Goal: Information Seeking & Learning: Learn about a topic

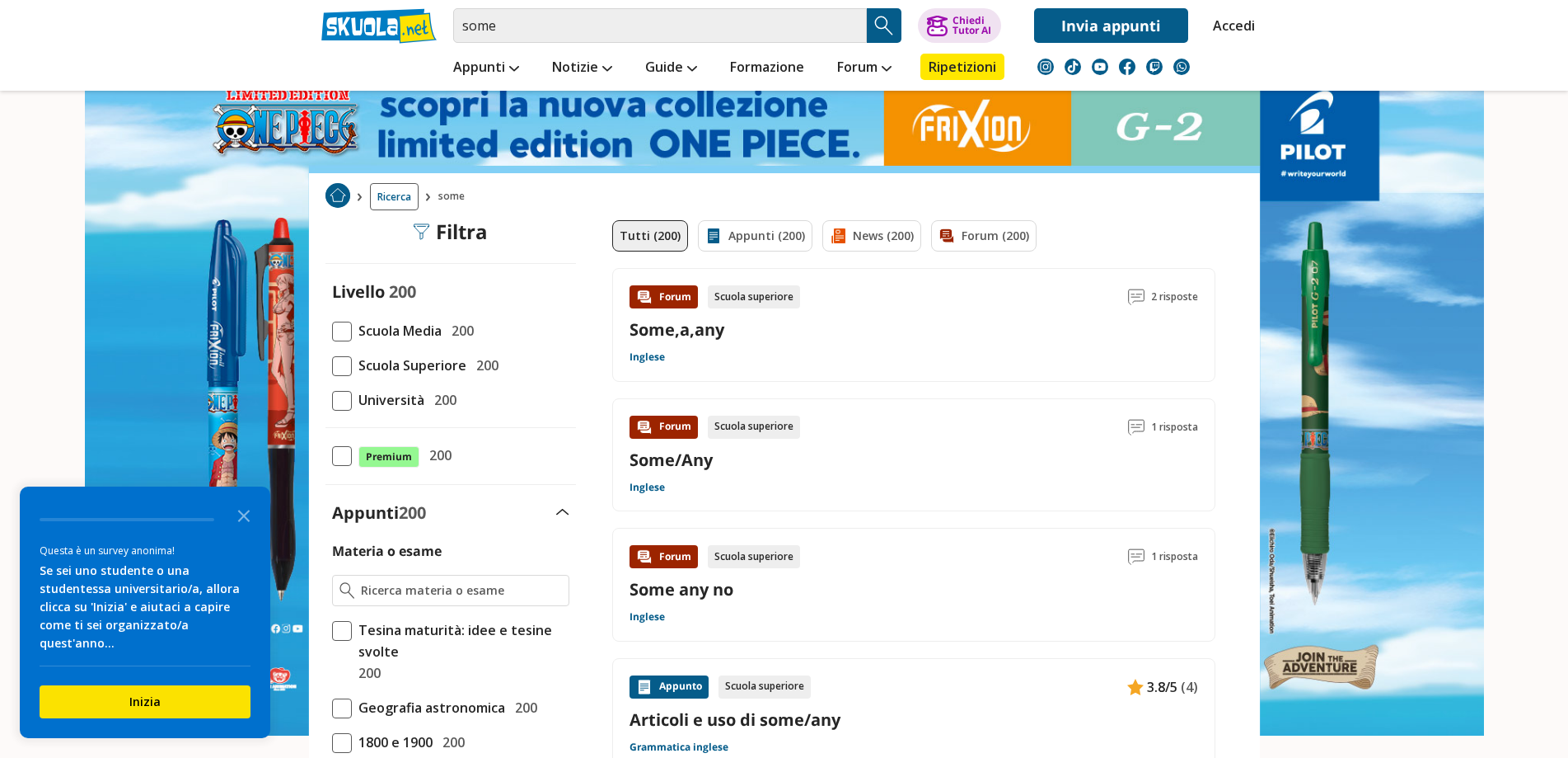
click at [765, 232] on link "Appunti (200)" at bounding box center [756, 235] width 115 height 31
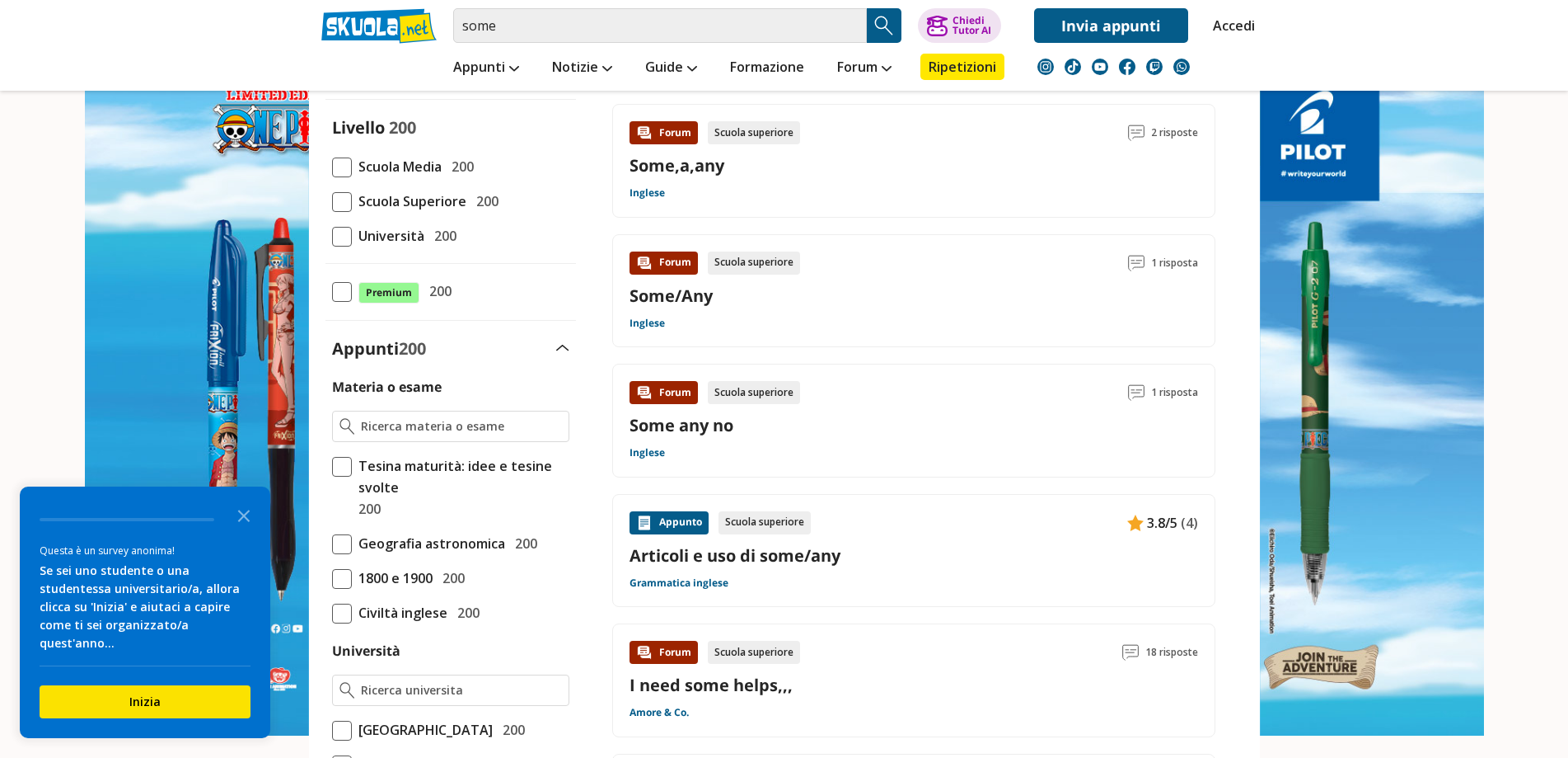
scroll to position [165, 0]
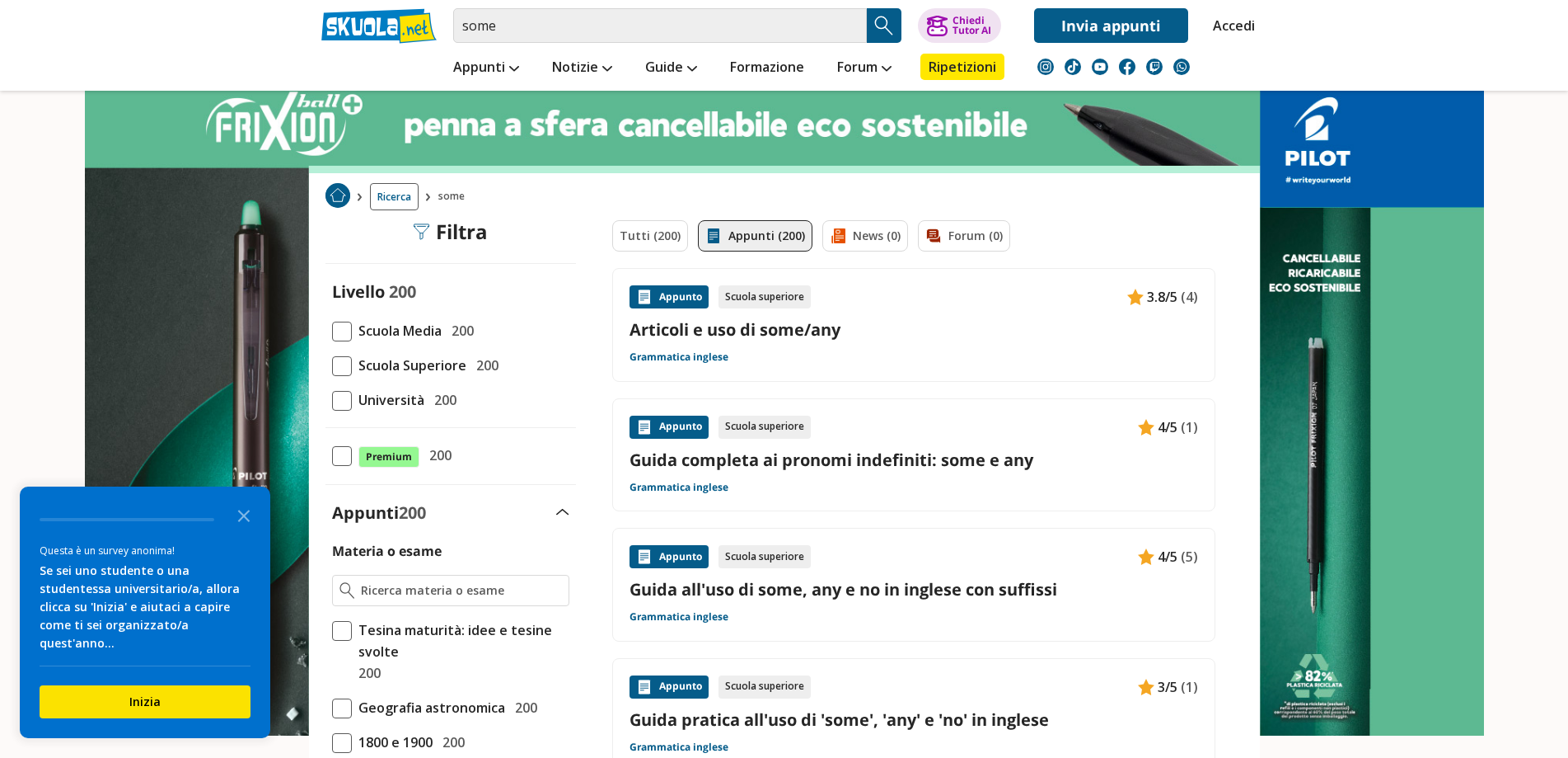
click at [753, 458] on link "Guida completa ai pronomi indefiniti: some e any" at bounding box center [914, 460] width 568 height 23
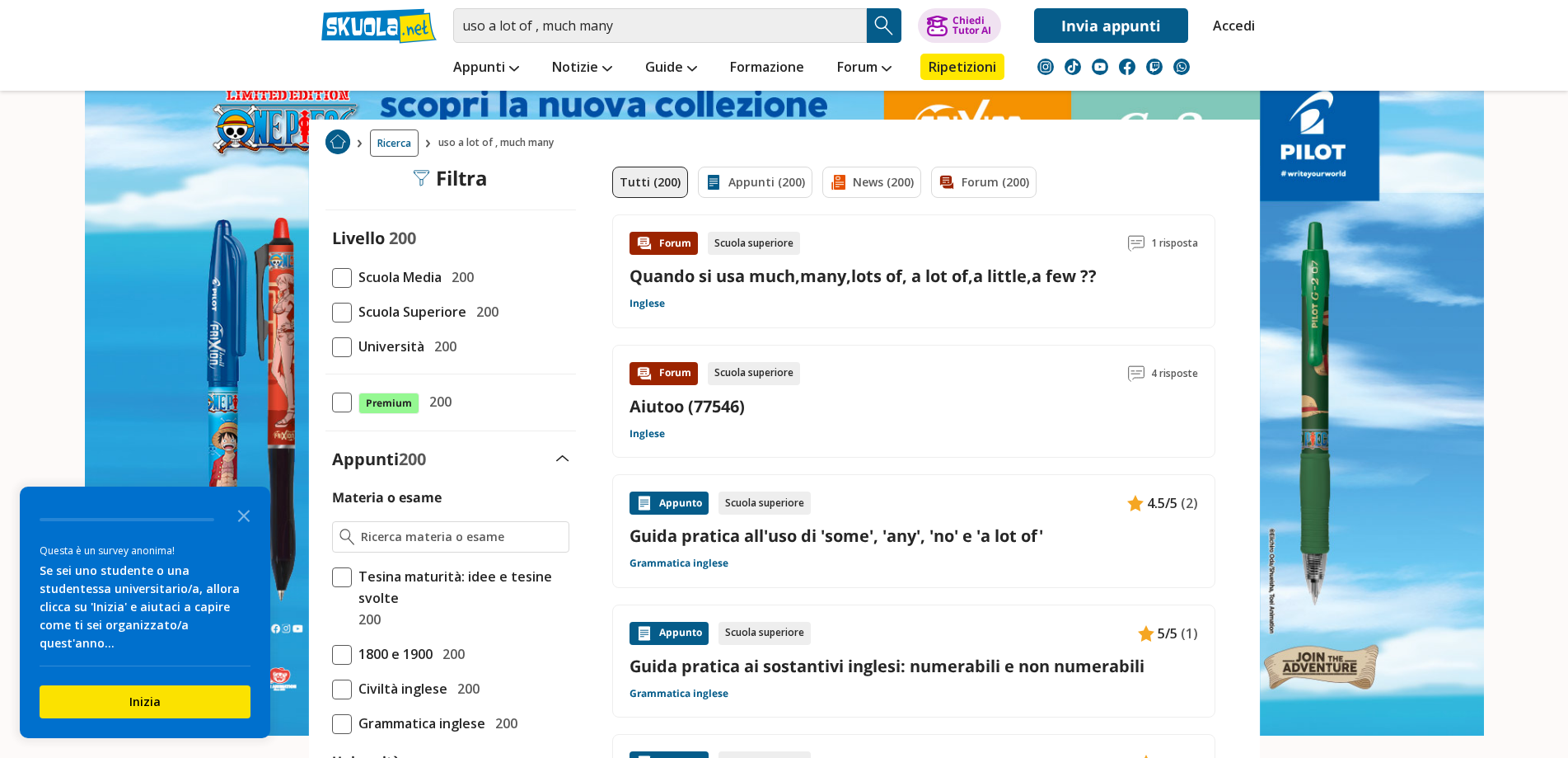
scroll to position [83, 0]
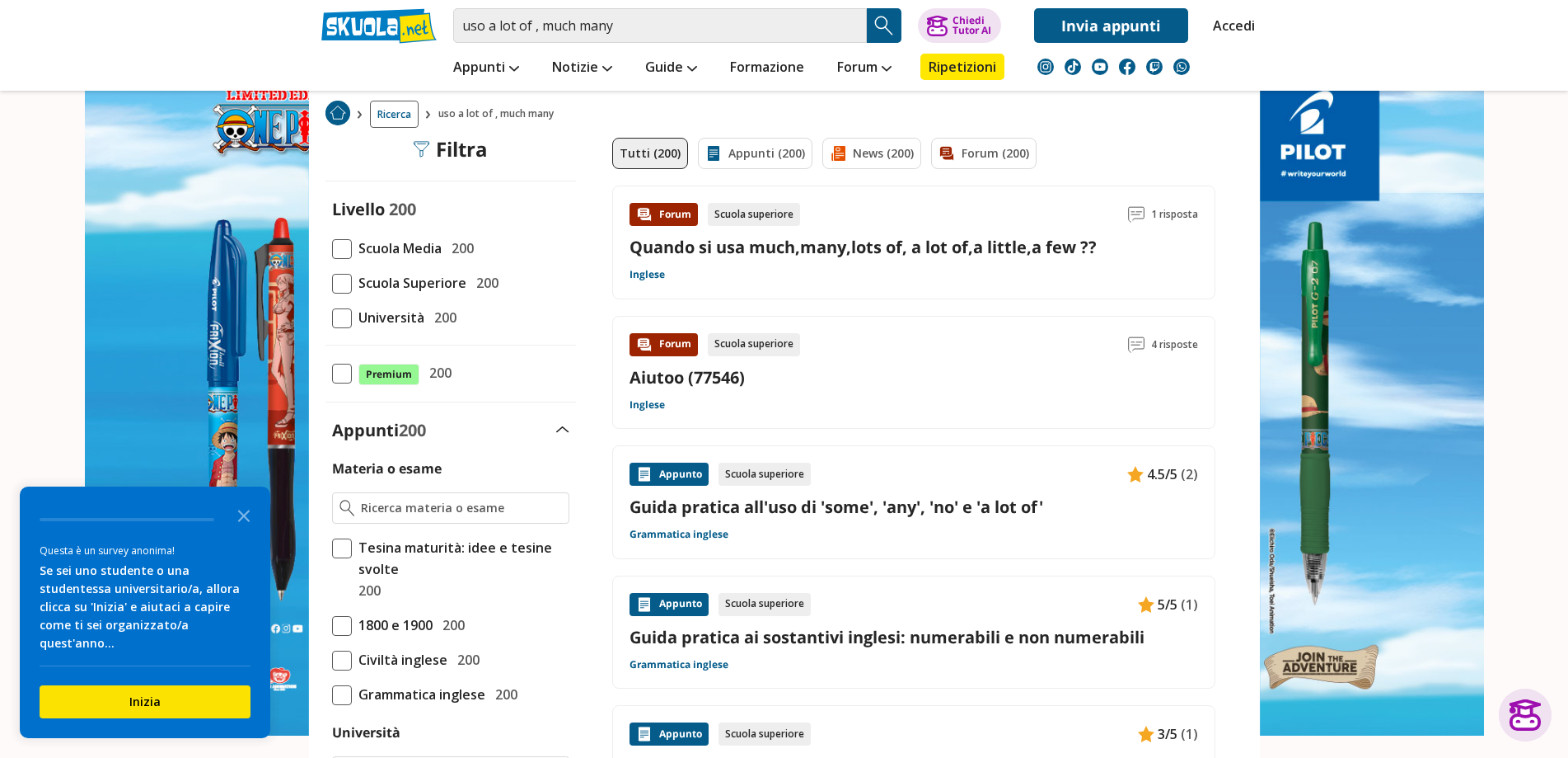
click at [849, 630] on link "Guida pratica ai sostantivi inglesi: numerabili e non numerabili" at bounding box center [914, 637] width 568 height 23
